Goal: Task Accomplishment & Management: Complete application form

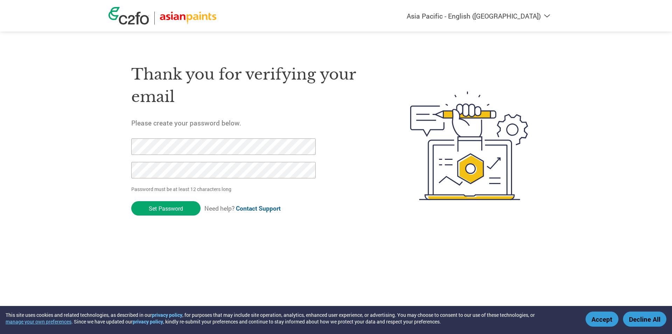
select select "en-IN"
click at [94, 159] on div "Americas - English Américas - Español [GEOGRAPHIC_DATA] - Português Amériques -…" at bounding box center [336, 117] width 672 height 235
click at [76, 163] on div "Americas - English Américas - Español [GEOGRAPHIC_DATA] - Português Amériques -…" at bounding box center [336, 117] width 672 height 235
click at [107, 165] on div "Americas - English Américas - Español [GEOGRAPHIC_DATA] - Português Amériques -…" at bounding box center [336, 117] width 672 height 235
click at [111, 141] on div "Thank you for verifying your email Please create your password below. Password …" at bounding box center [335, 145] width 455 height 185
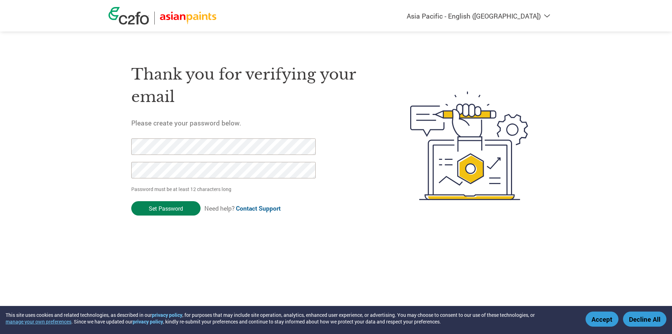
click at [152, 204] on input "Set Password" at bounding box center [165, 208] width 69 height 14
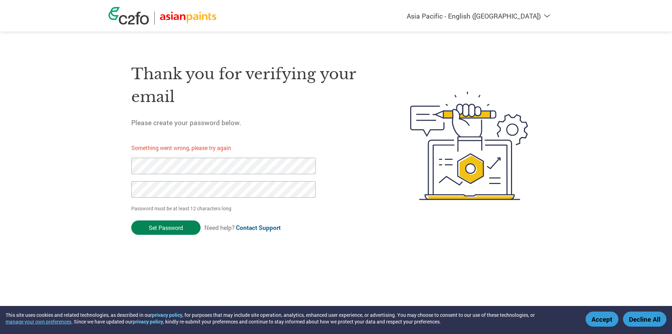
click at [174, 232] on input "Set Password" at bounding box center [165, 227] width 69 height 14
click at [247, 230] on link "Contact Support" at bounding box center [258, 227] width 45 height 8
click at [253, 226] on link "Contact Support" at bounding box center [258, 227] width 45 height 8
click at [179, 225] on input "Set Password" at bounding box center [165, 227] width 69 height 14
click at [258, 229] on link "Contact Support" at bounding box center [258, 227] width 45 height 8
